Goal: Book appointment/travel/reservation

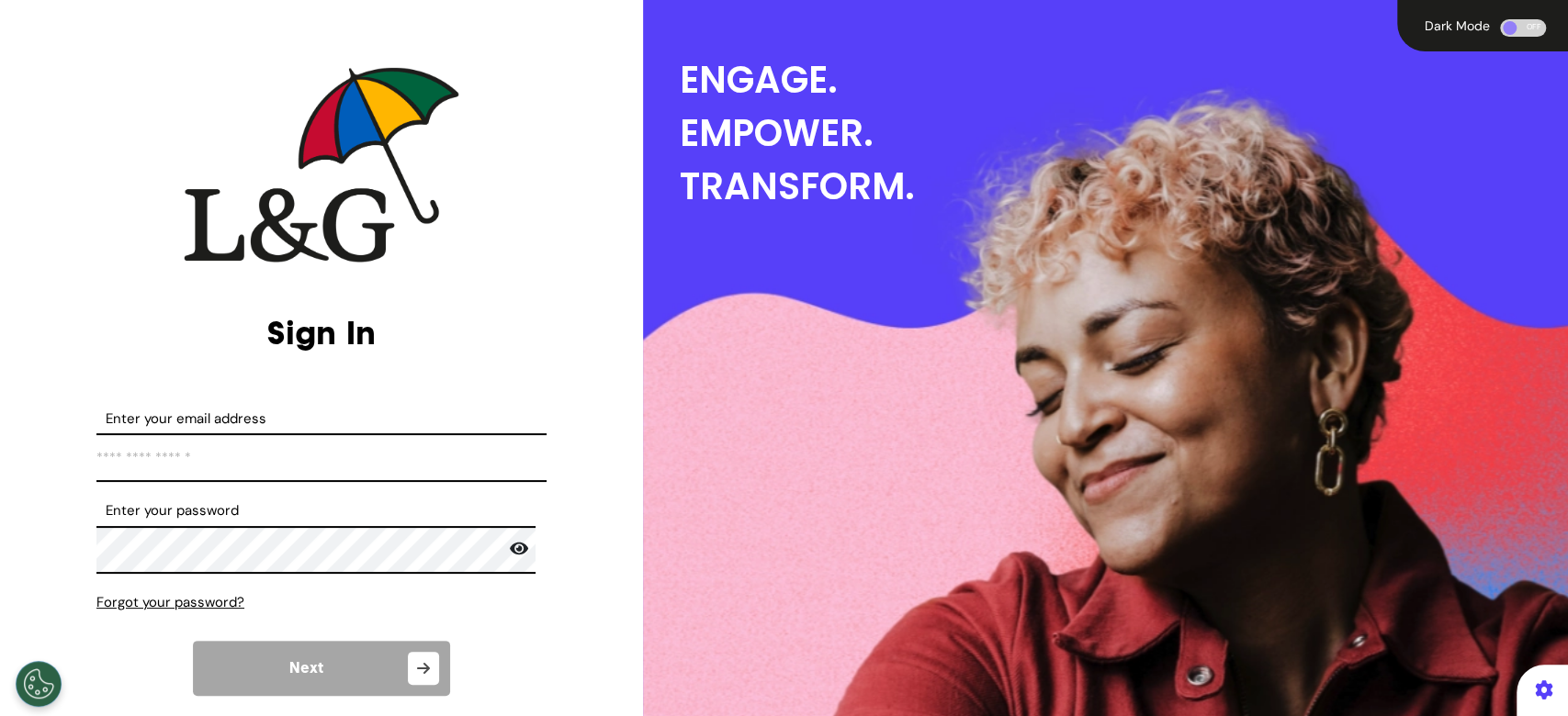
click at [313, 464] on input "Enter your email address" at bounding box center [322, 457] width 450 height 49
type input "**********"
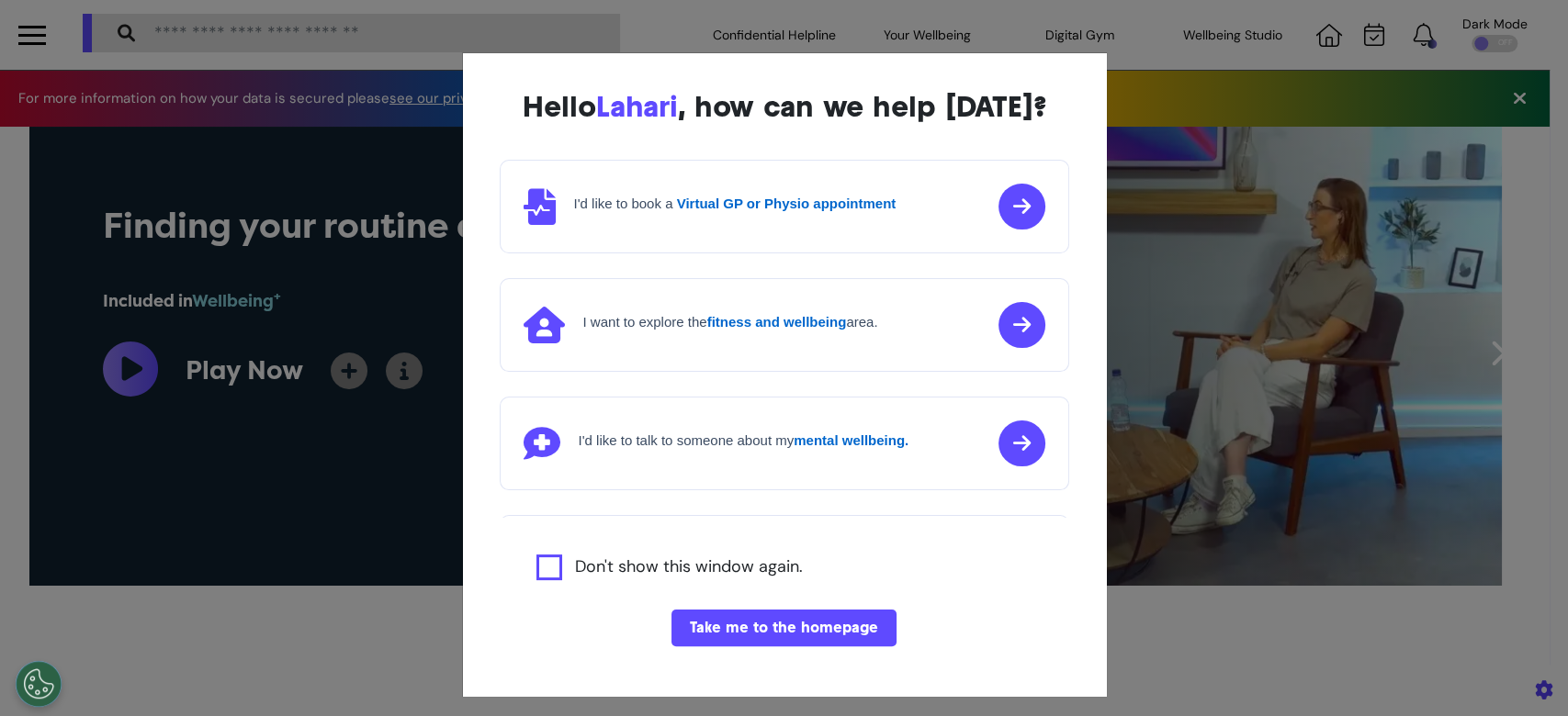
scroll to position [0, 783]
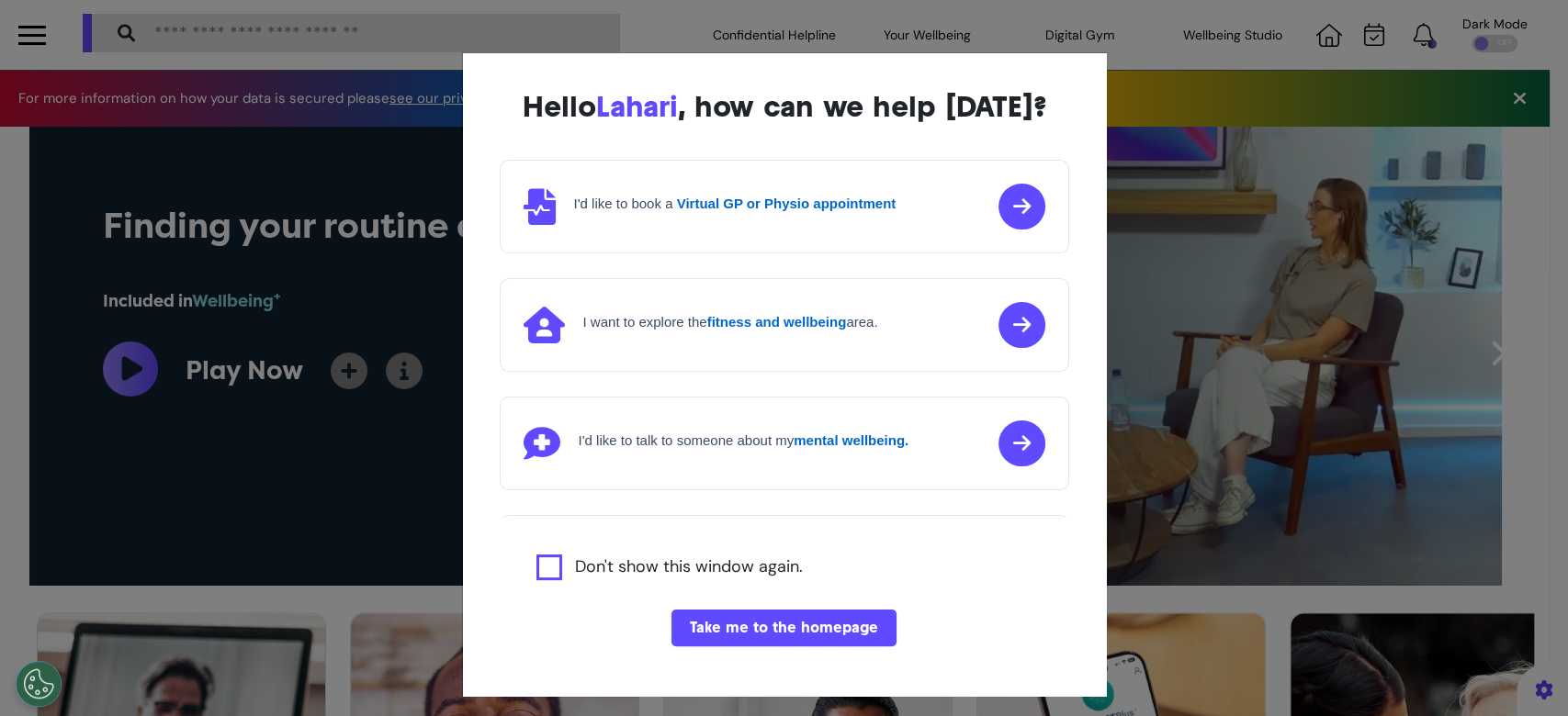
click at [813, 215] on div "I'd like to book a Virtual GP or Physio appointment" at bounding box center [735, 205] width 323 height 21
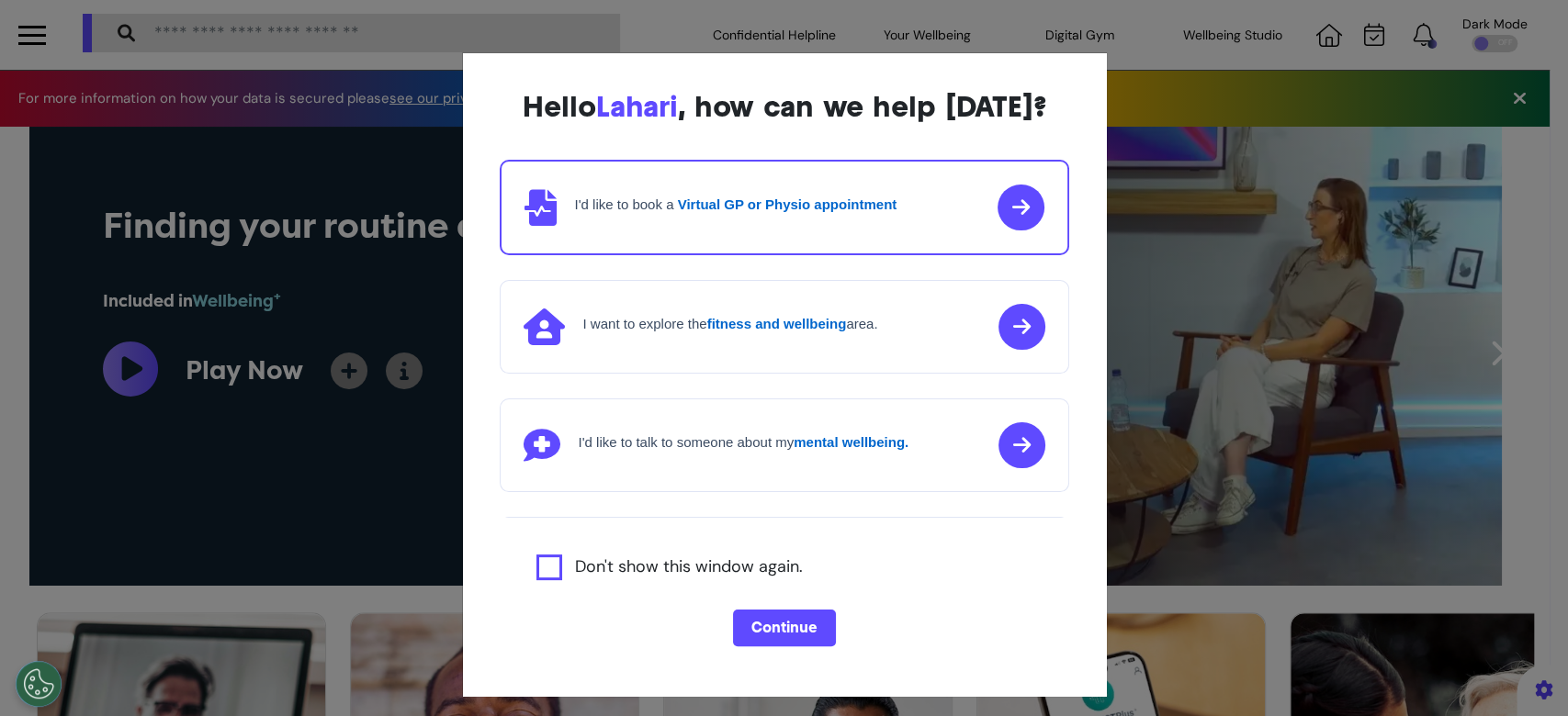
click at [764, 616] on button "Continue" at bounding box center [784, 627] width 103 height 37
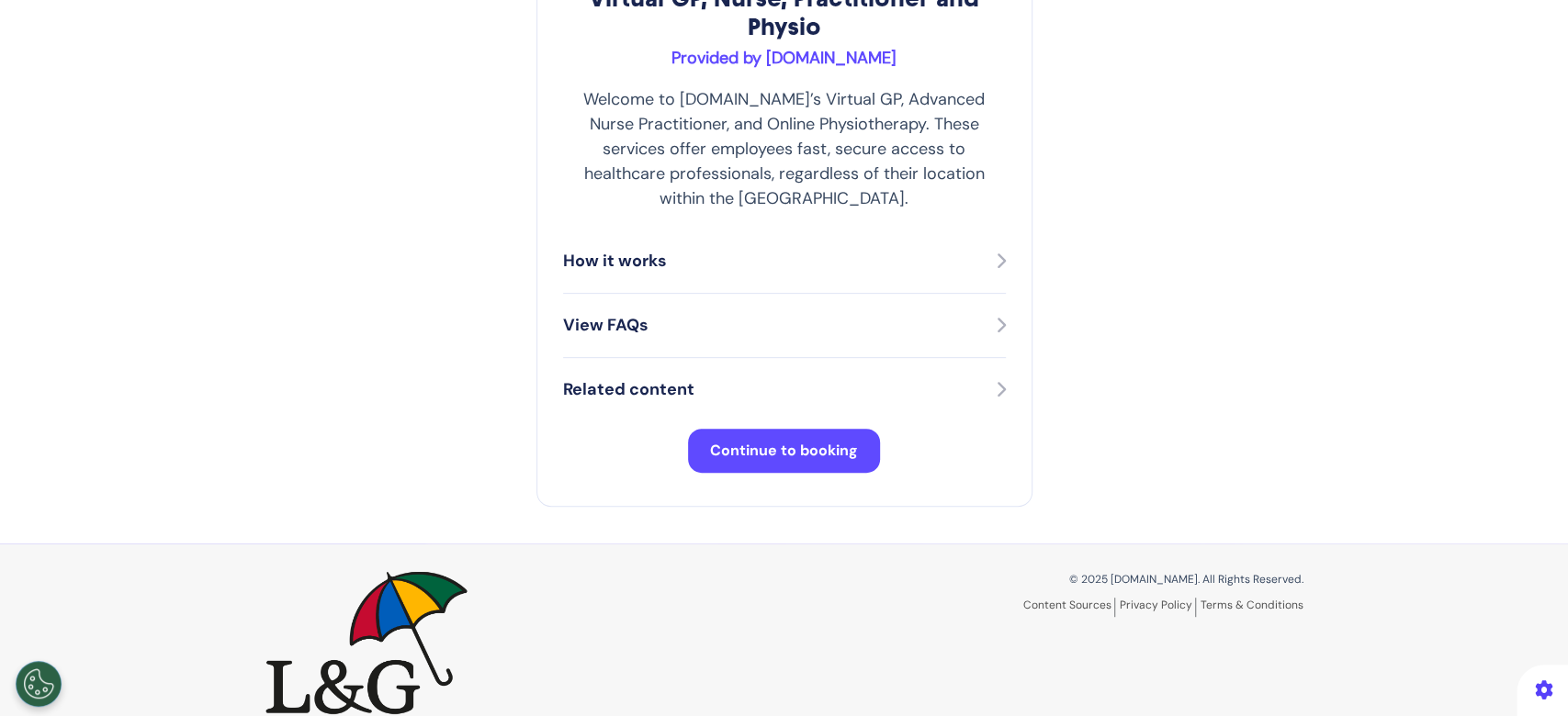
click at [809, 441] on span "Continue to booking" at bounding box center [784, 450] width 147 height 19
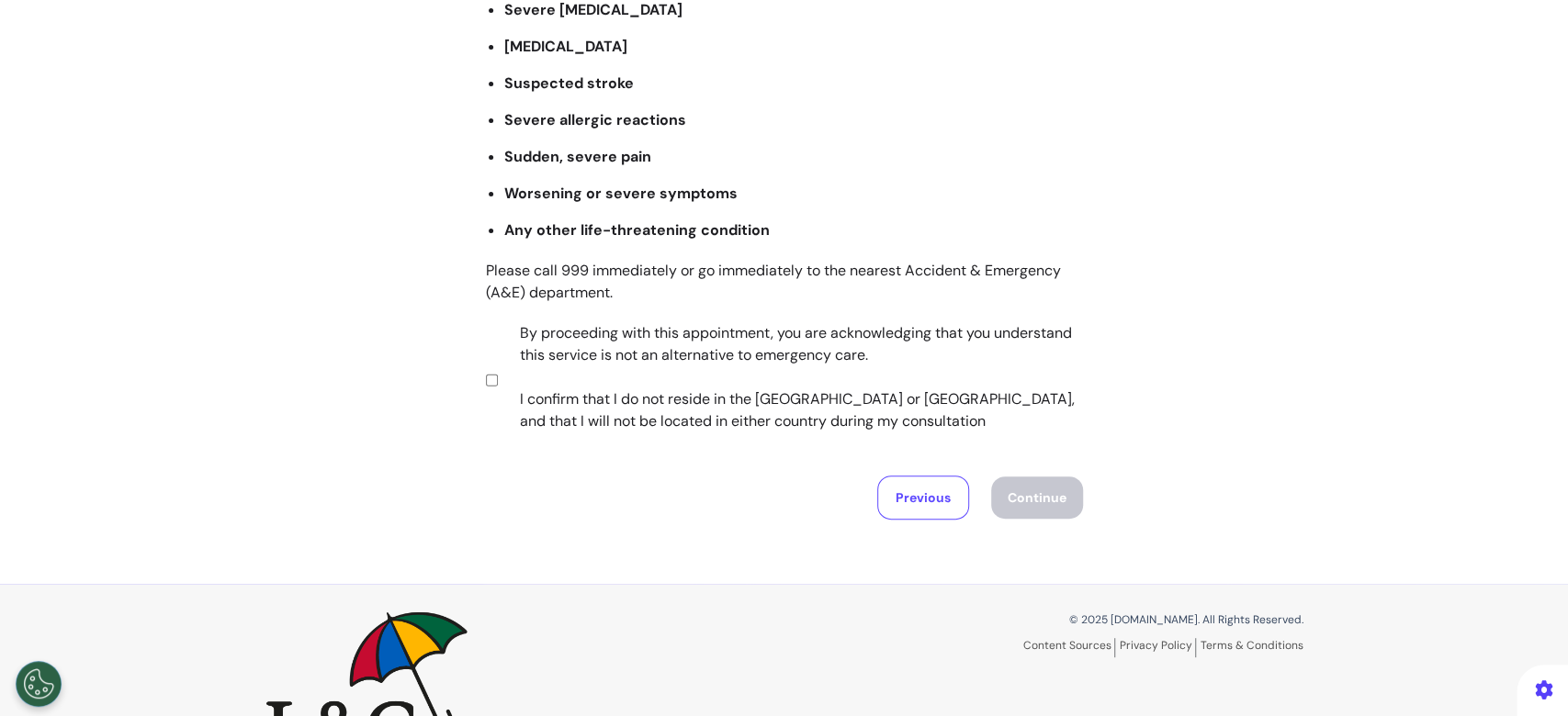
scroll to position [360, 0]
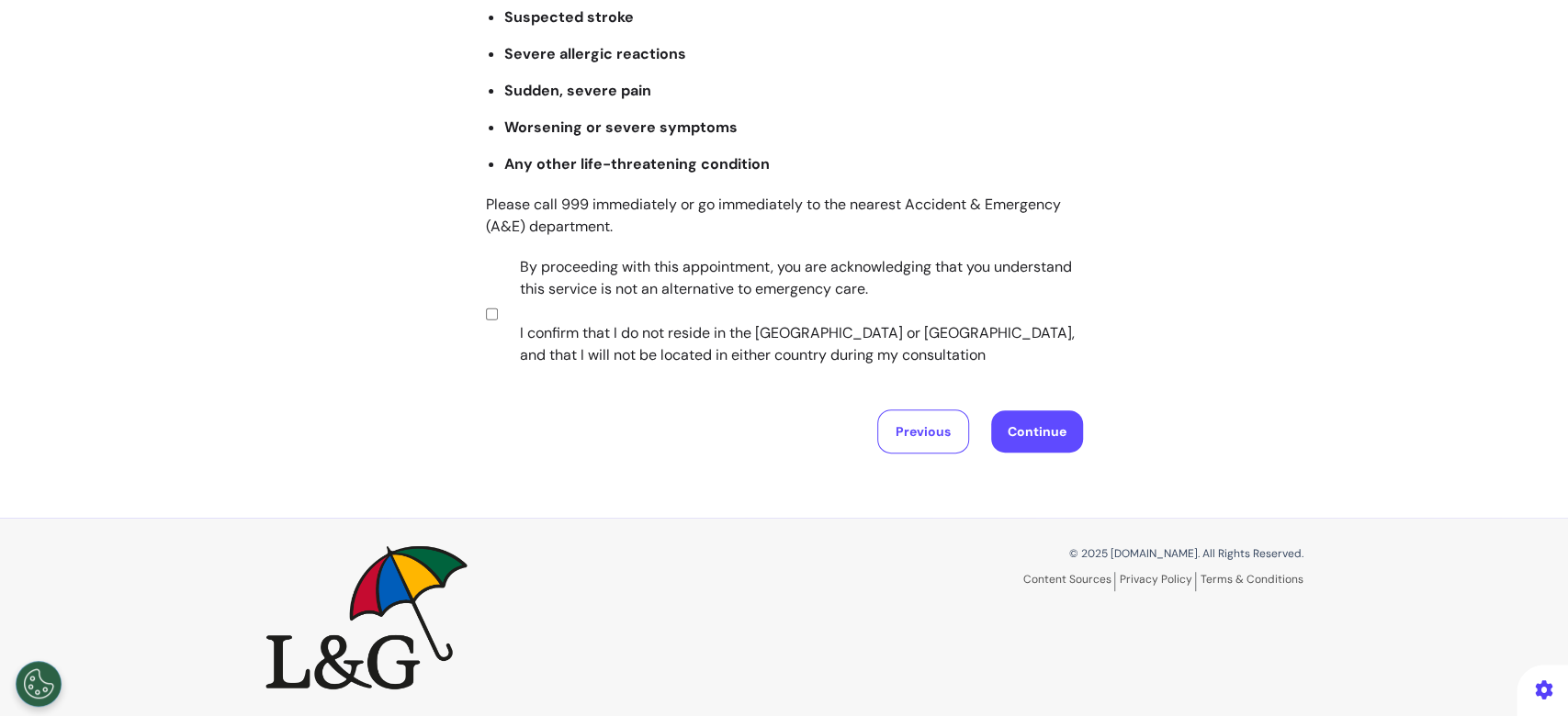
click at [1029, 428] on button "Continue" at bounding box center [1037, 431] width 92 height 42
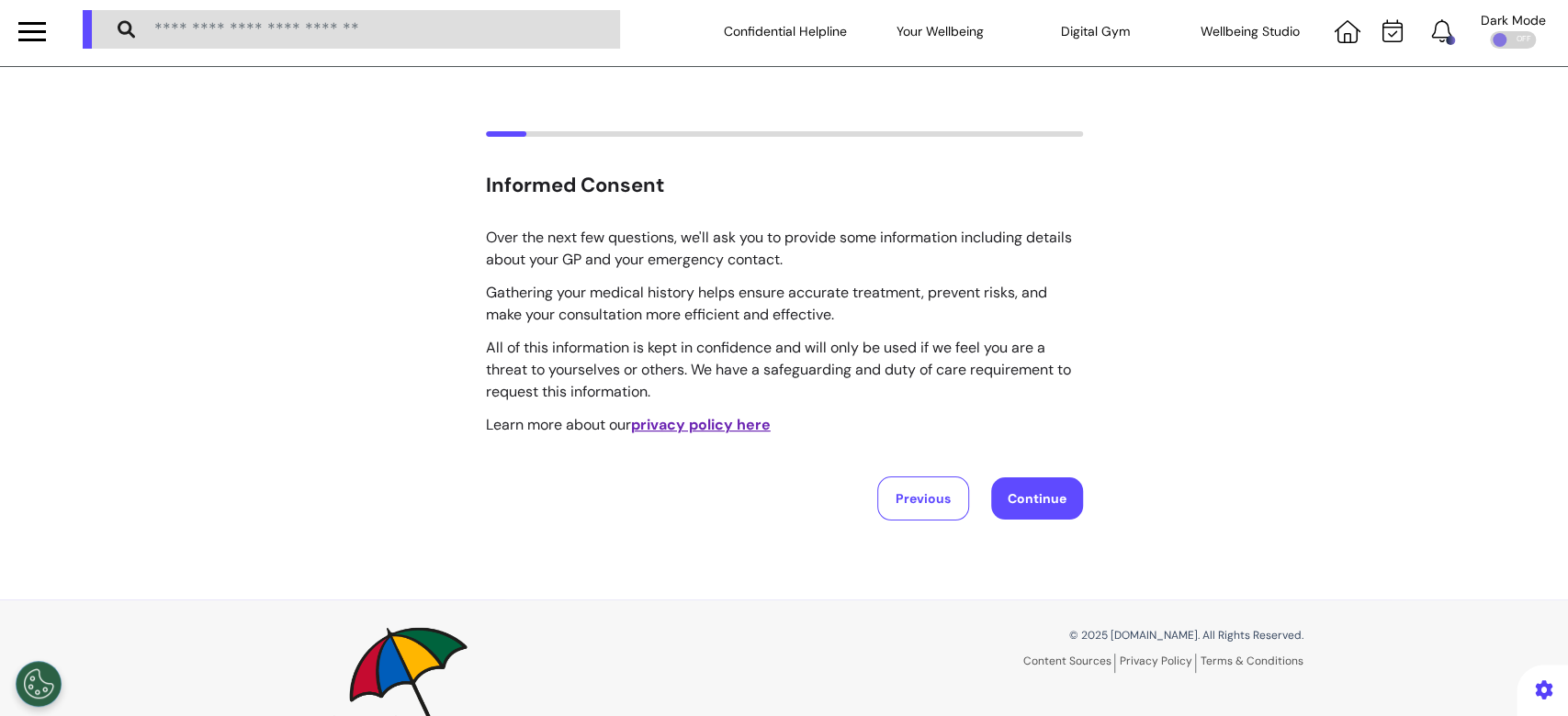
scroll to position [0, 0]
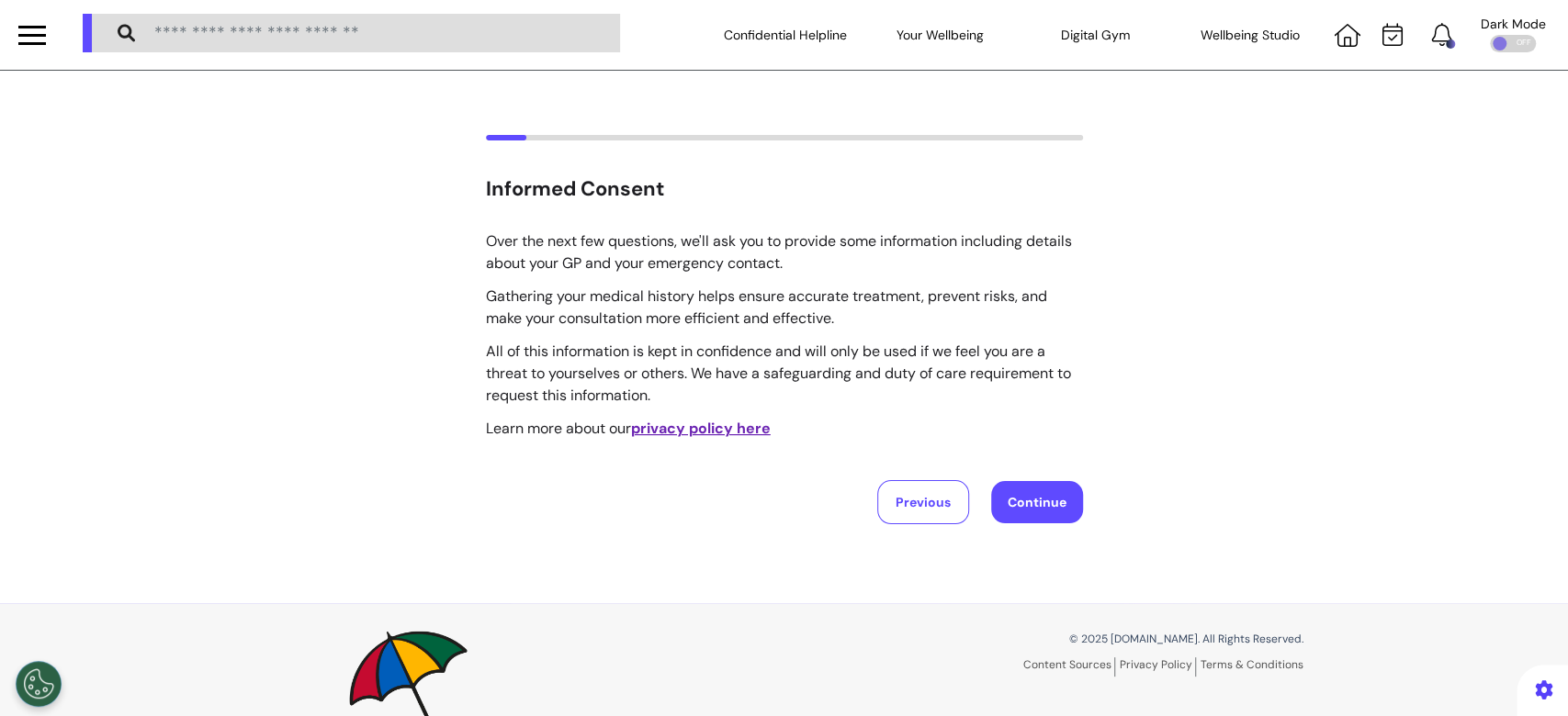
click at [1020, 482] on button "Continue" at bounding box center [1037, 502] width 92 height 42
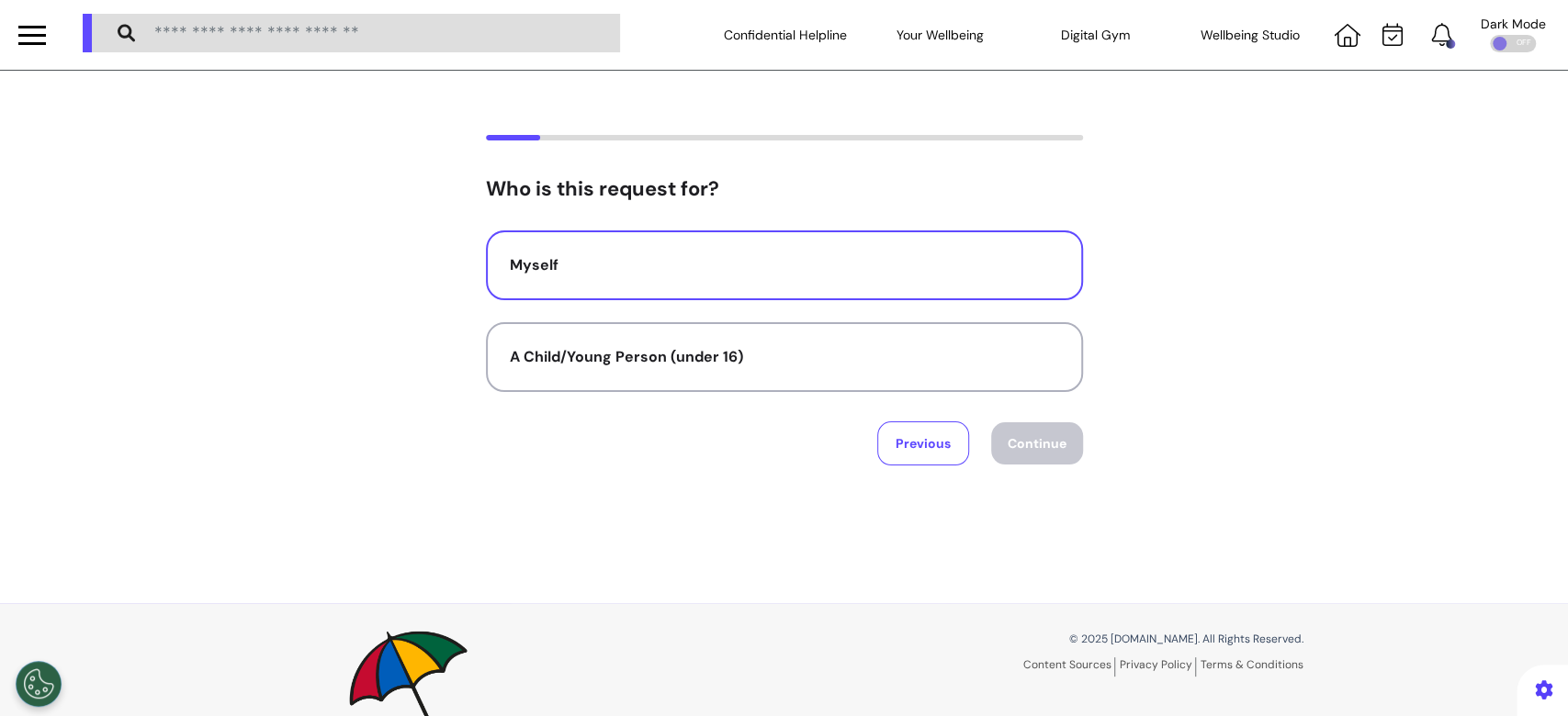
click at [878, 295] on button "Myself" at bounding box center [784, 265] width 597 height 70
select select "*****"
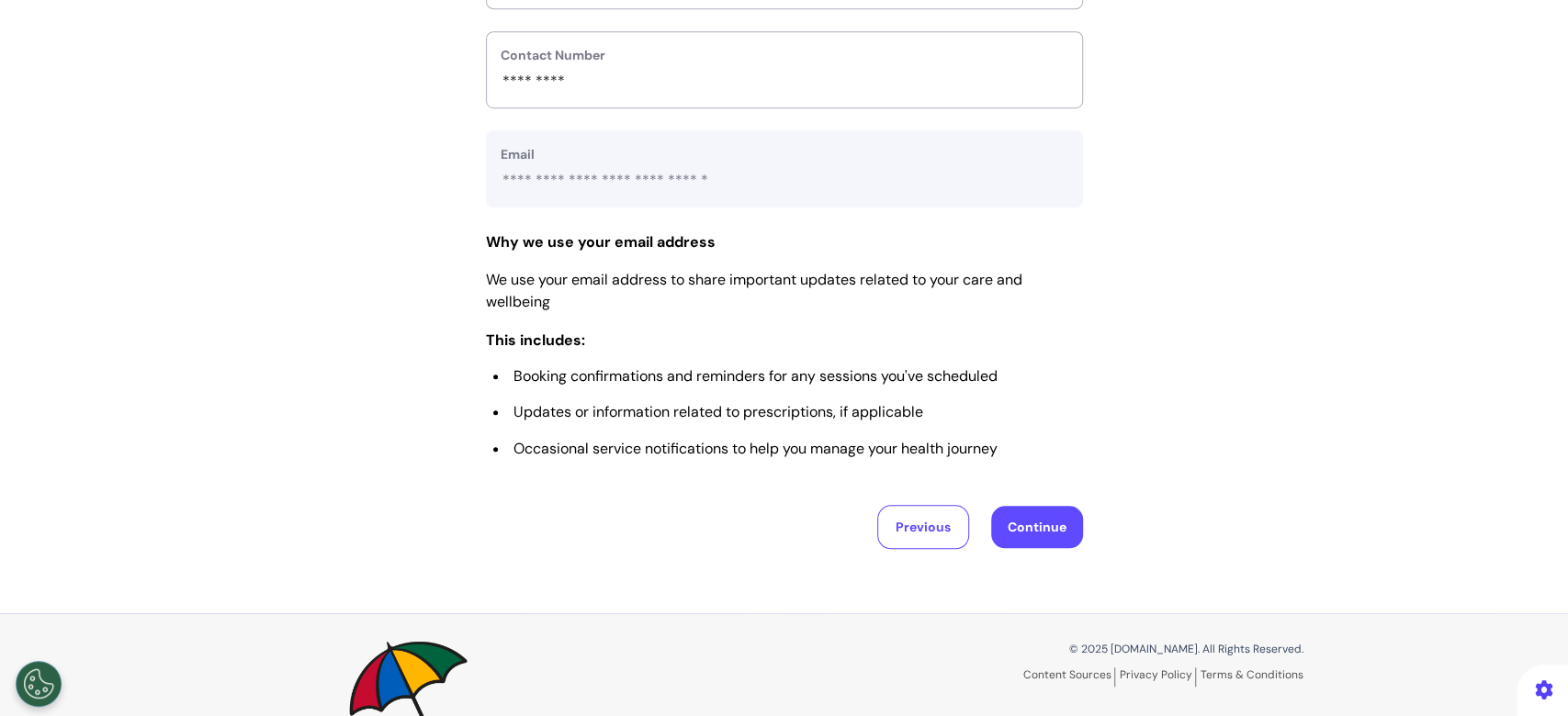
scroll to position [910, 0]
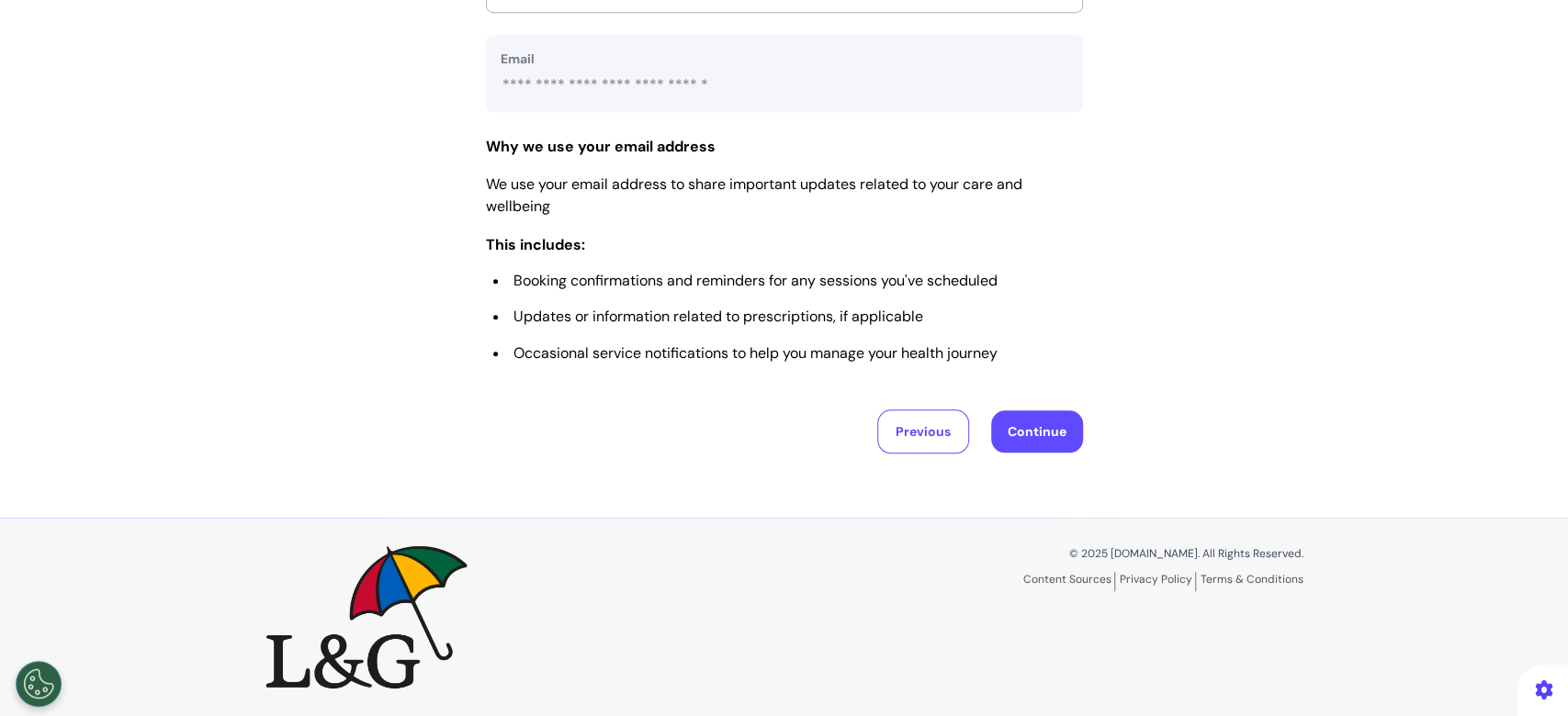
click at [1030, 437] on button "Continue" at bounding box center [1037, 431] width 92 height 42
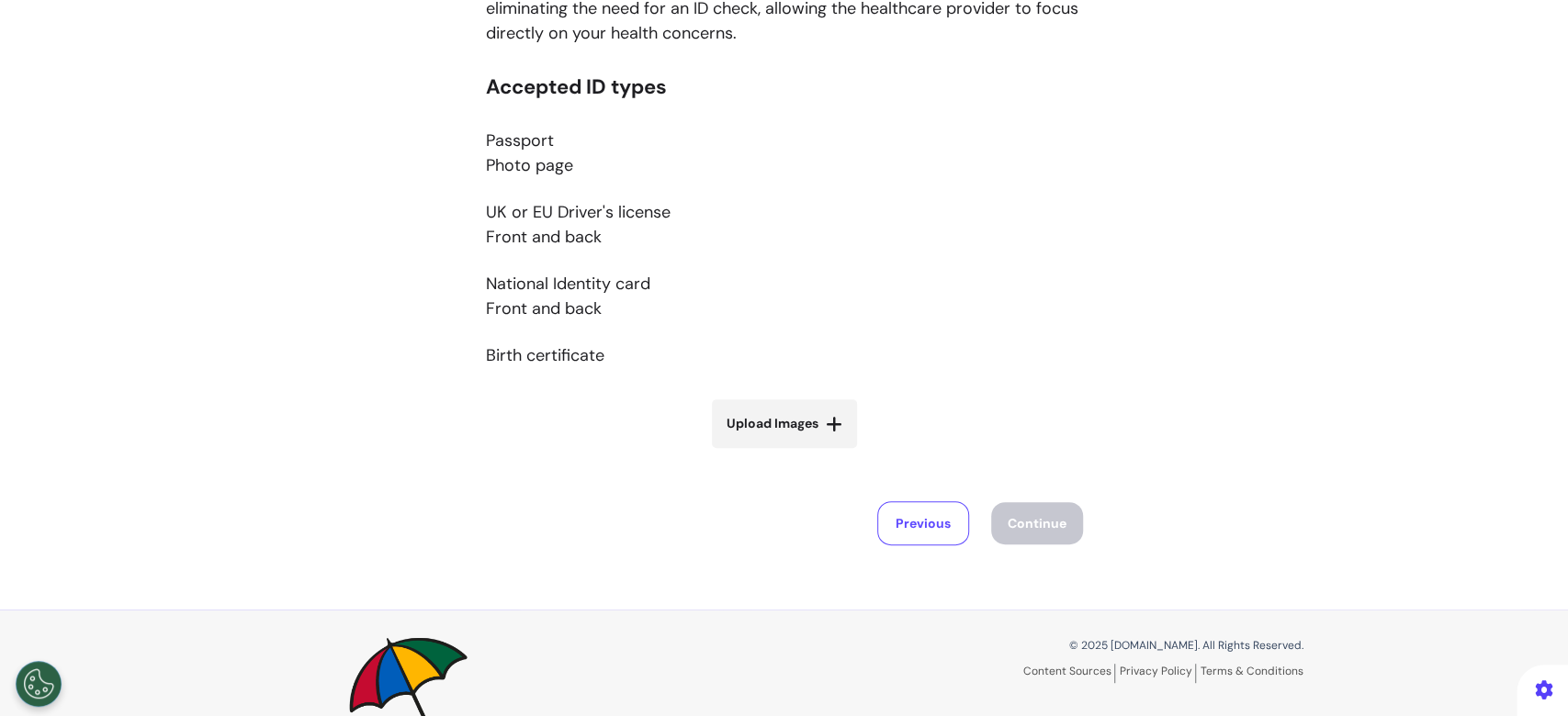
scroll to position [367, 0]
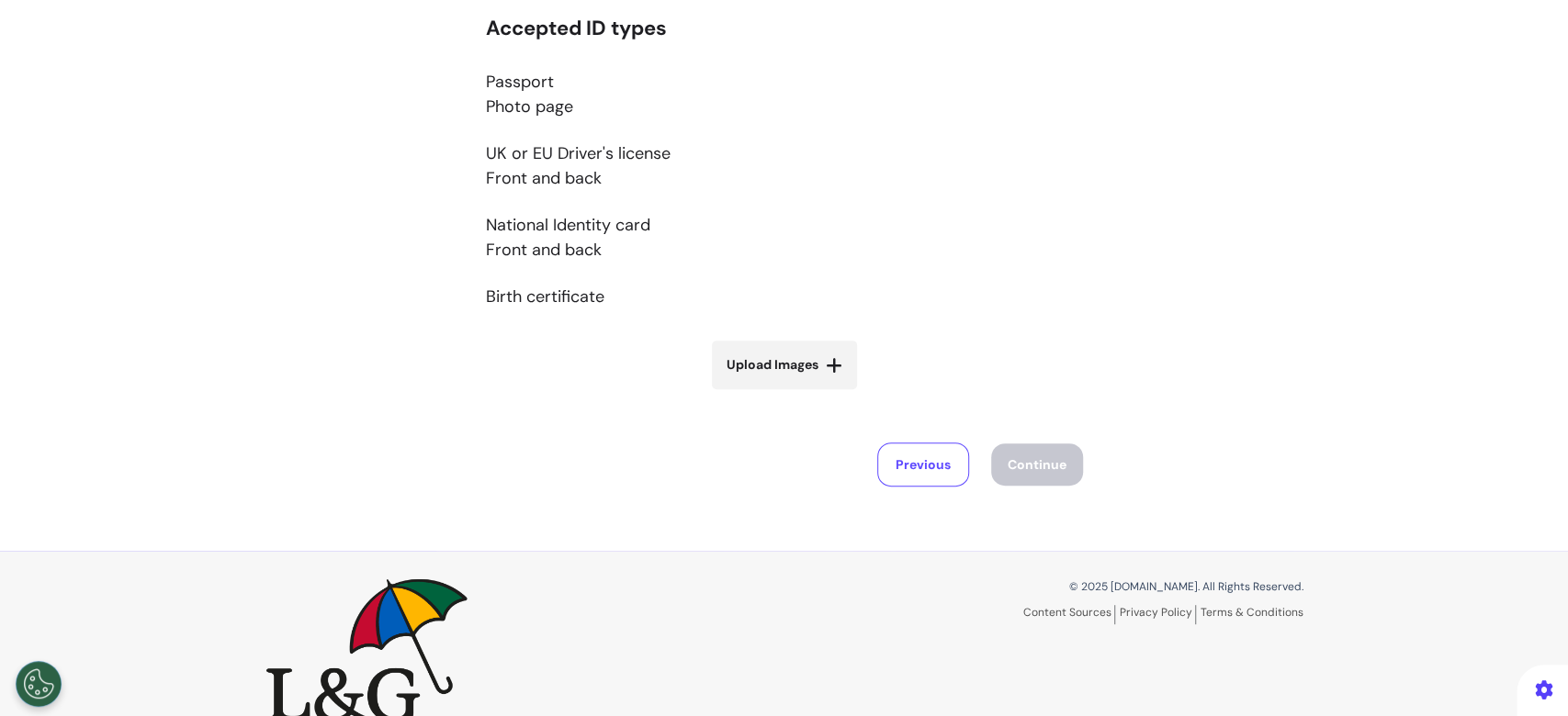
click at [794, 380] on label "Upload Images" at bounding box center [785, 364] width 145 height 49
click at [794, 394] on input "Upload Images" at bounding box center [784, 403] width 218 height 19
type input "**********"
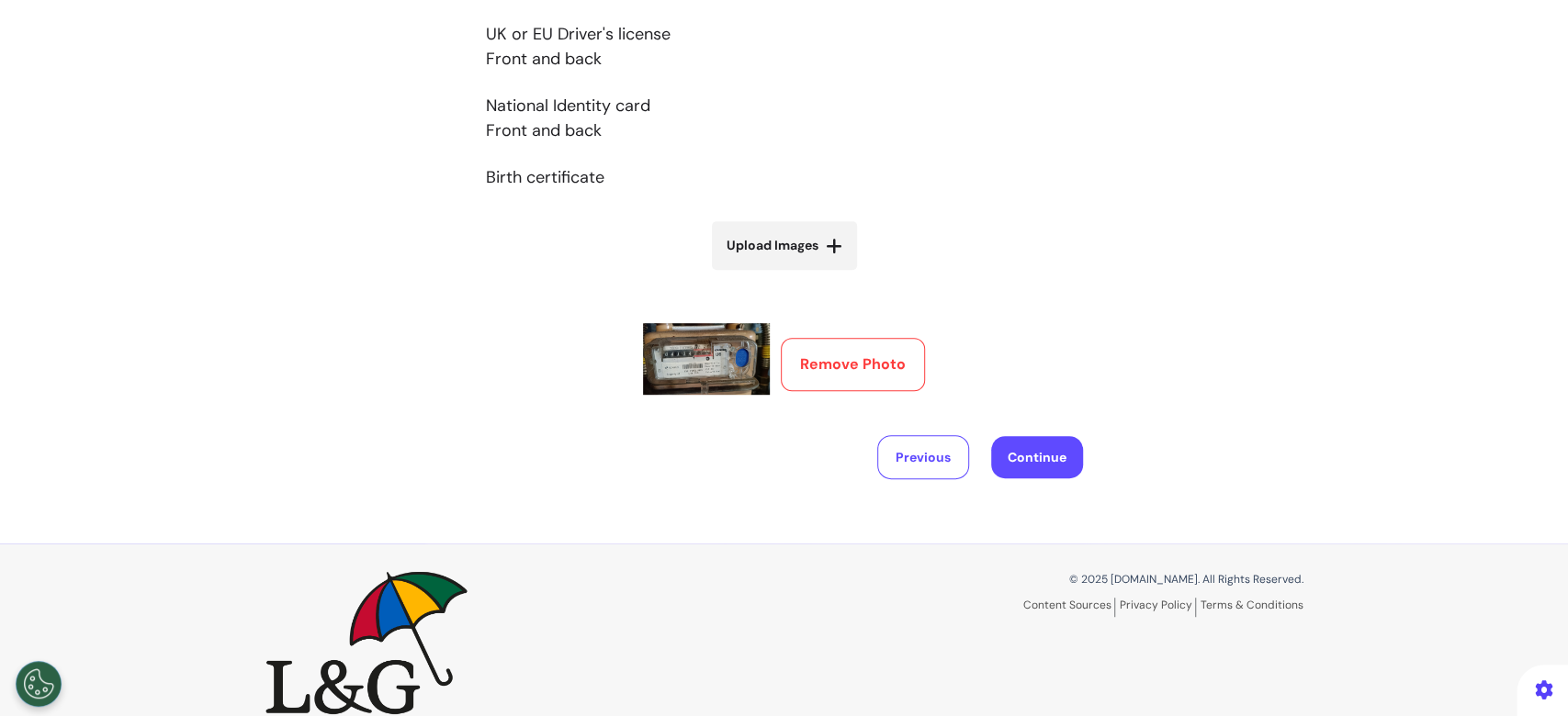
scroll to position [512, 0]
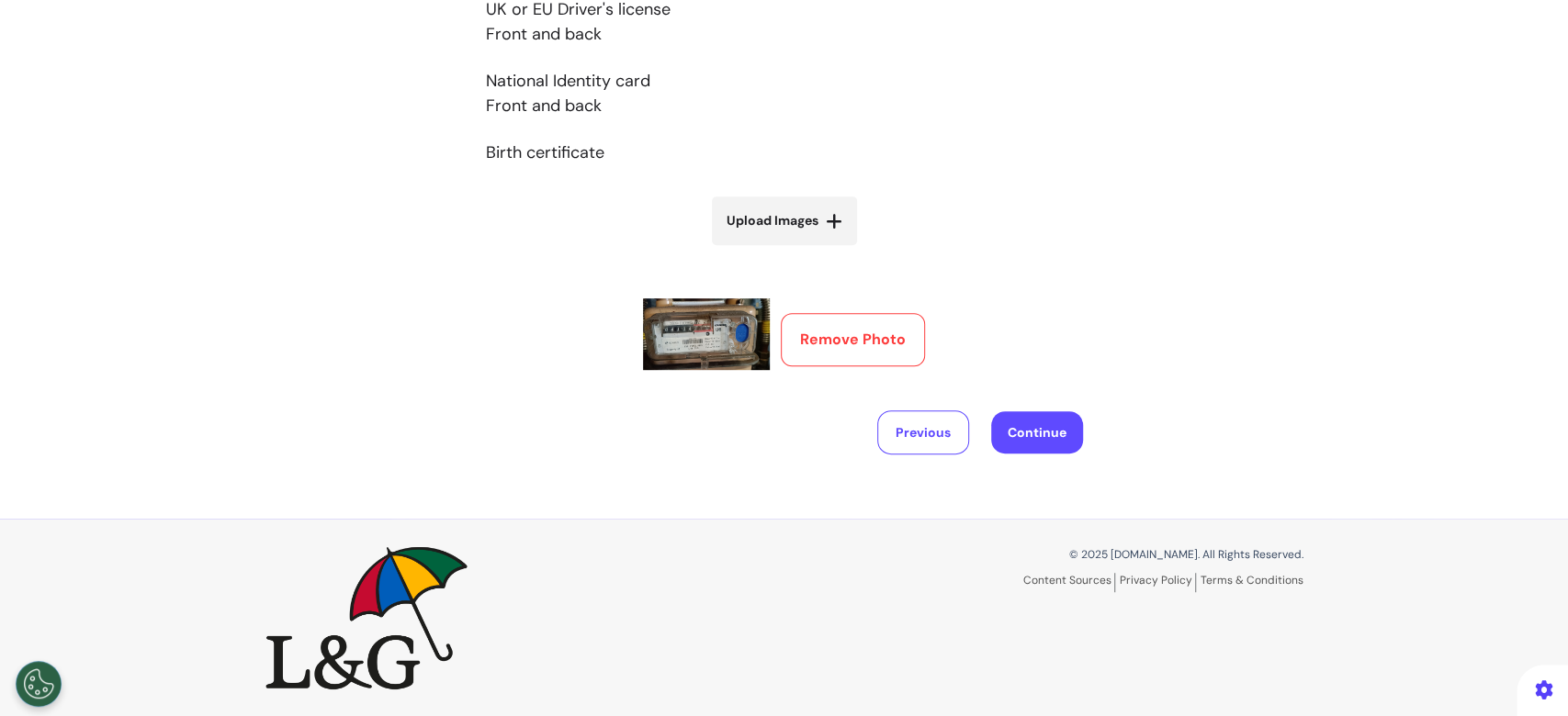
click at [857, 342] on button "Remove Photo" at bounding box center [853, 339] width 144 height 53
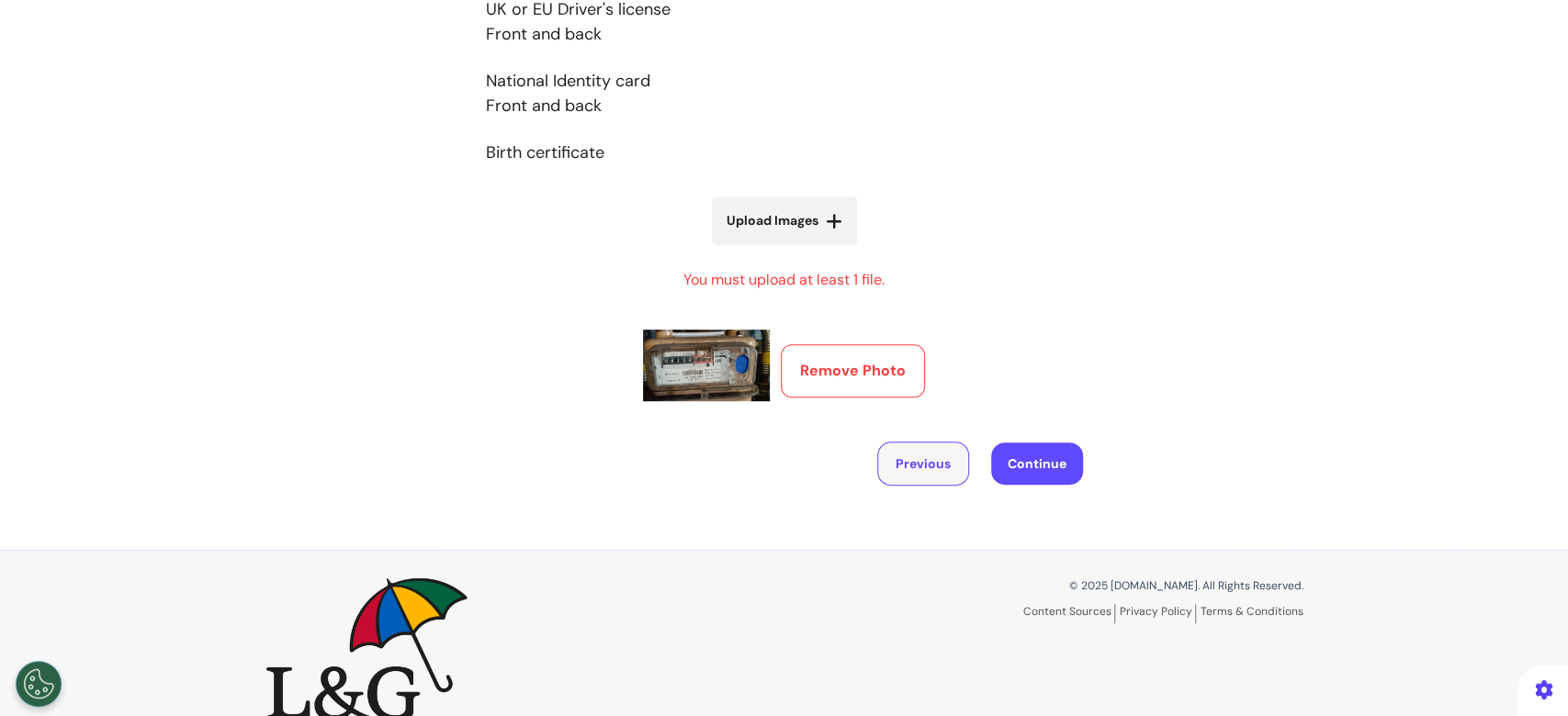
click at [908, 456] on button "Previous" at bounding box center [923, 464] width 92 height 44
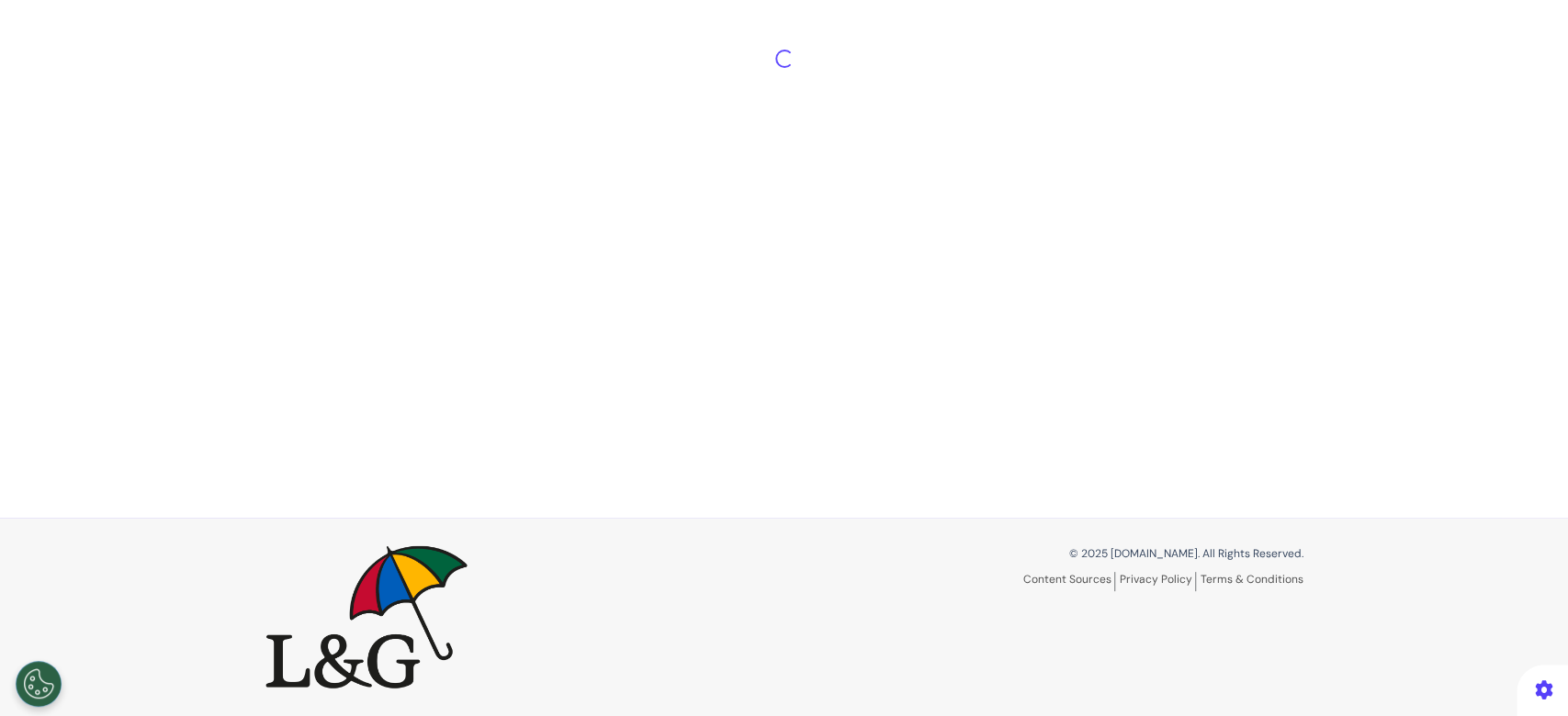
select select "*****"
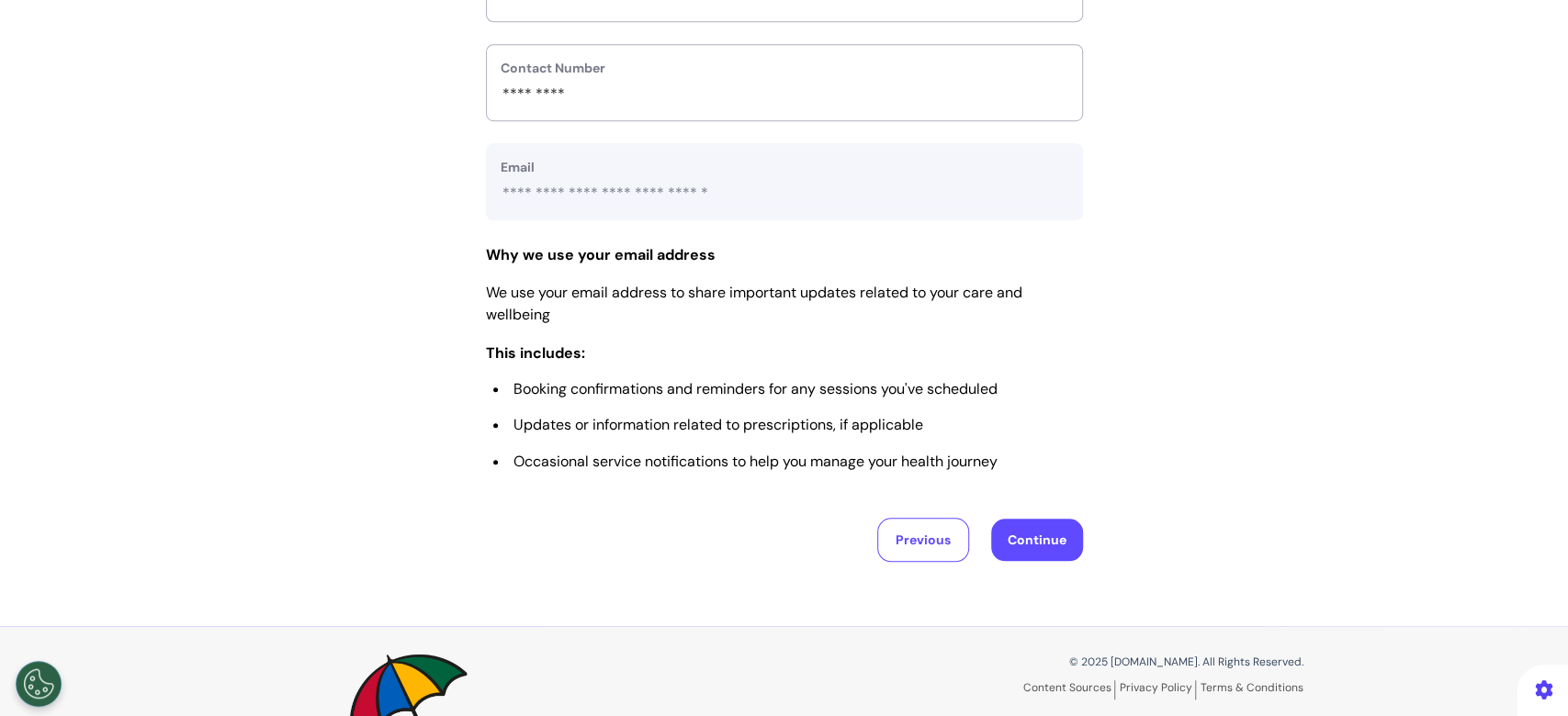
scroll to position [897, 0]
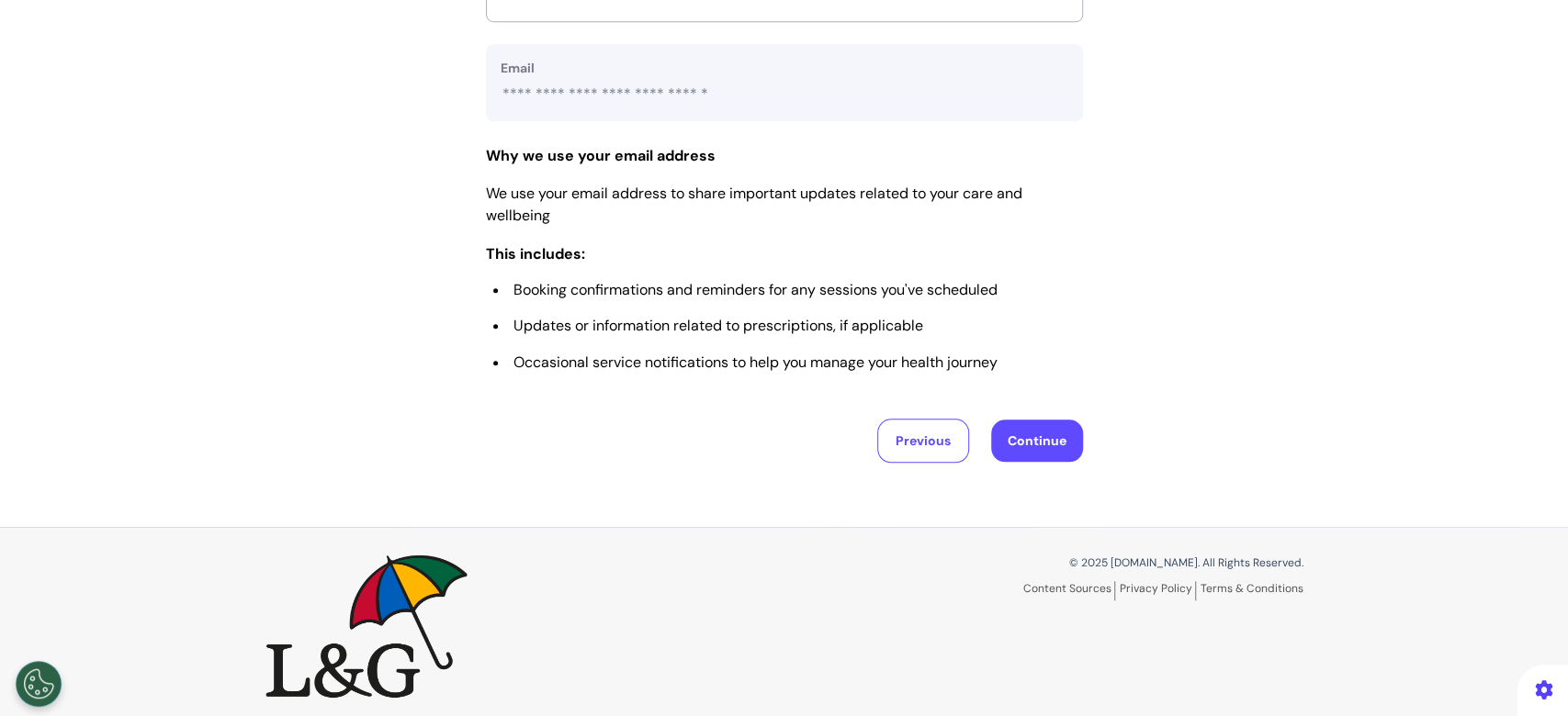
click at [1061, 436] on button "Continue" at bounding box center [1037, 440] width 92 height 42
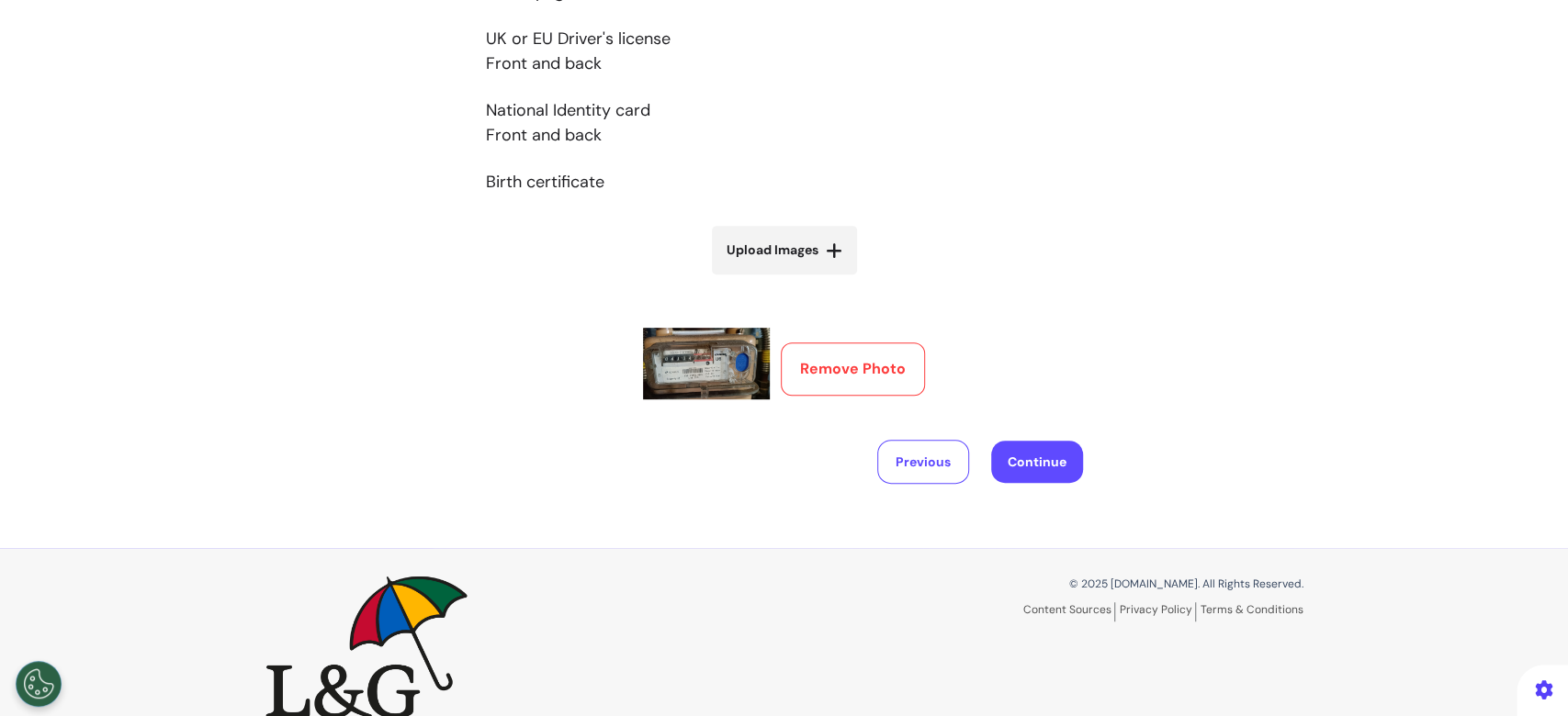
scroll to position [512, 0]
